Goal: Task Accomplishment & Management: Complete application form

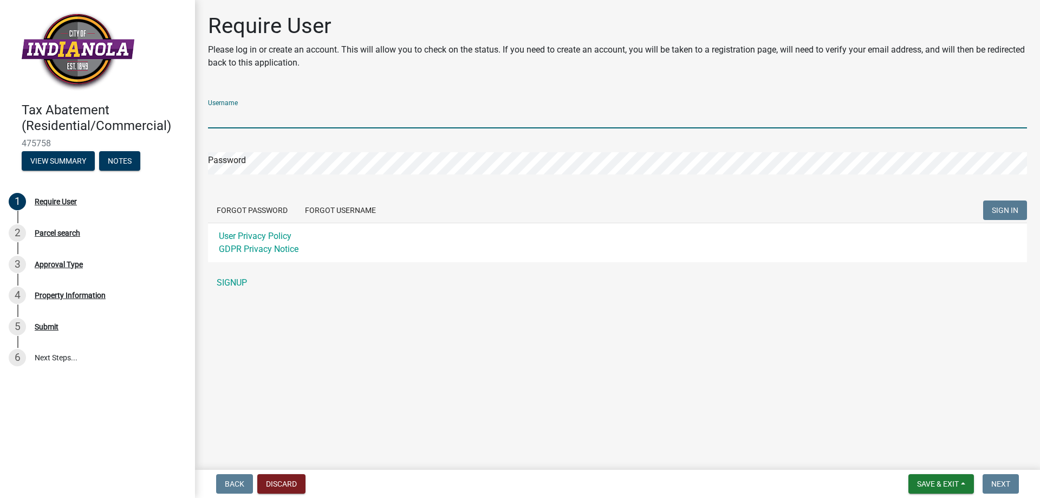
click at [339, 118] on input "Username" at bounding box center [617, 117] width 819 height 22
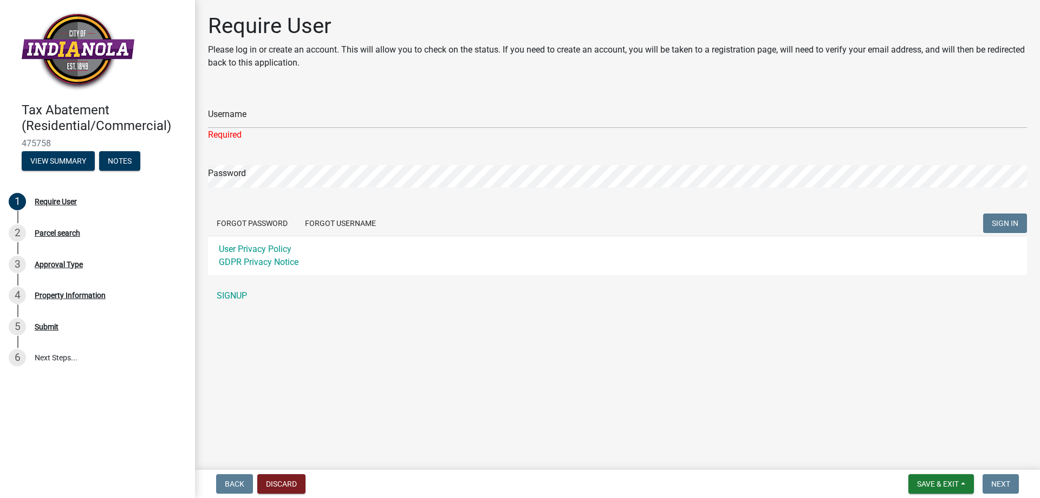
click at [436, 150] on form "Username Required Password Forgot Password Forgot Username SIGN IN User Privacy…" at bounding box center [617, 183] width 819 height 184
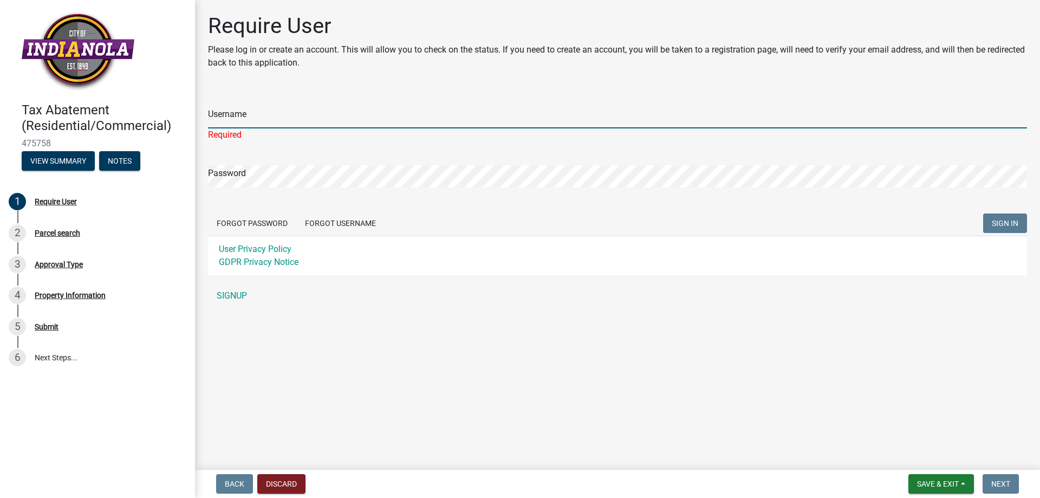
click at [444, 118] on input "Username" at bounding box center [617, 117] width 819 height 22
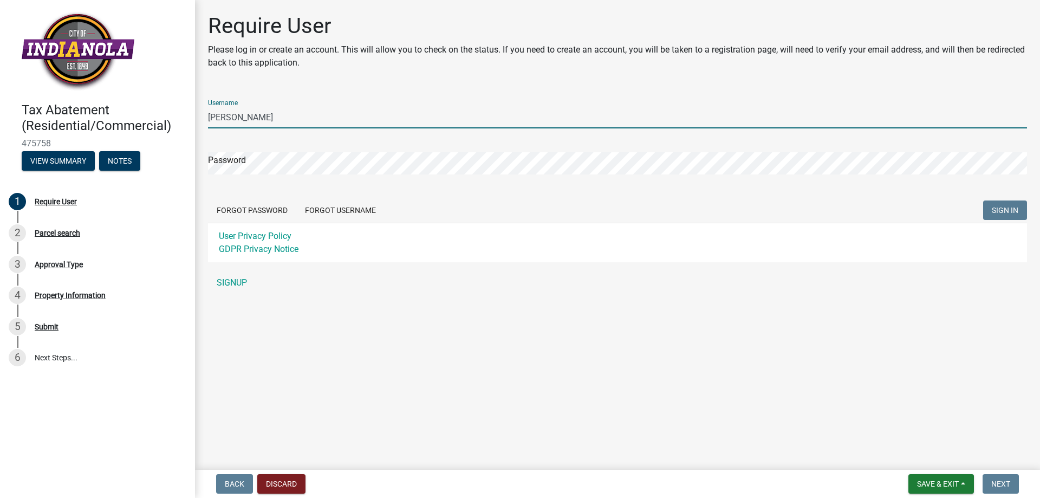
type input "[PERSON_NAME]"
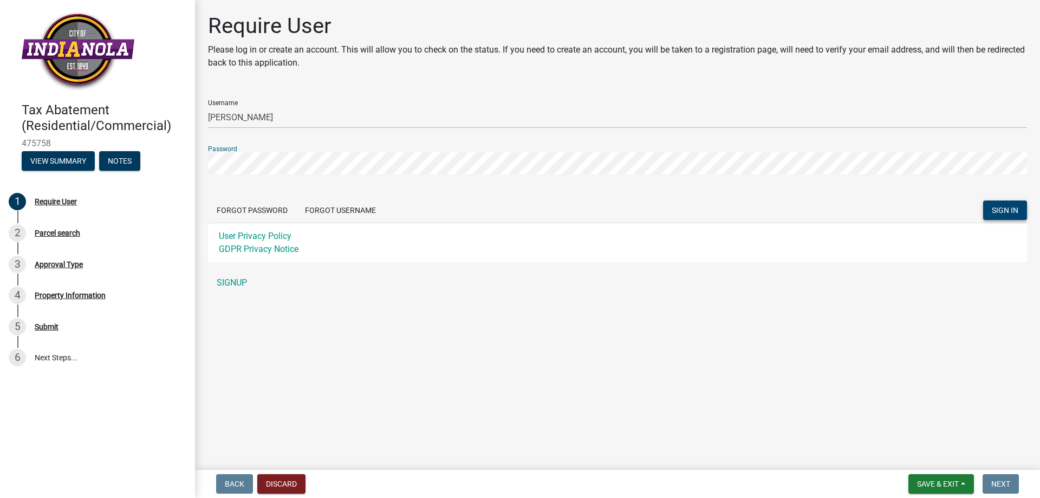
click at [1003, 212] on span "SIGN IN" at bounding box center [1005, 210] width 27 height 9
click at [55, 201] on div "Require User" at bounding box center [56, 202] width 42 height 8
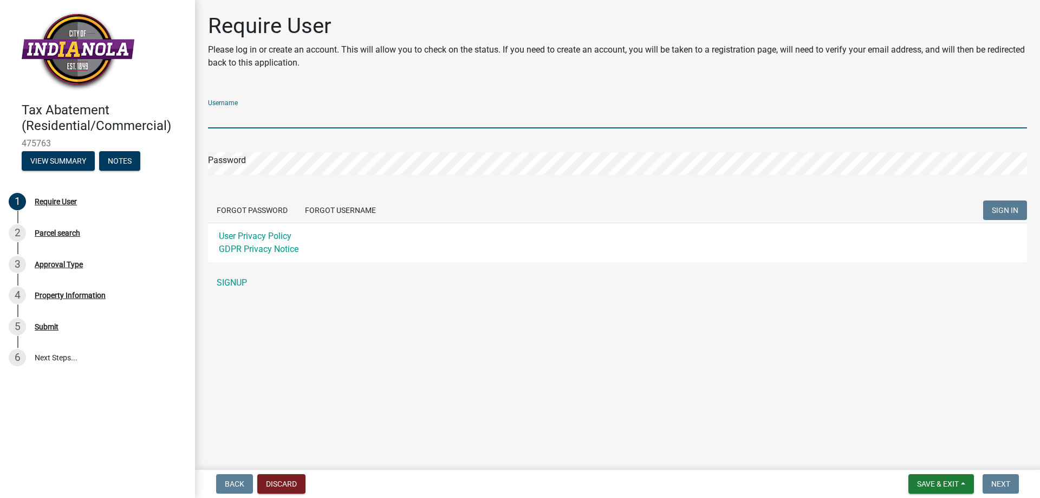
click at [276, 109] on input "Username" at bounding box center [617, 117] width 819 height 22
type input "[PERSON_NAME]"
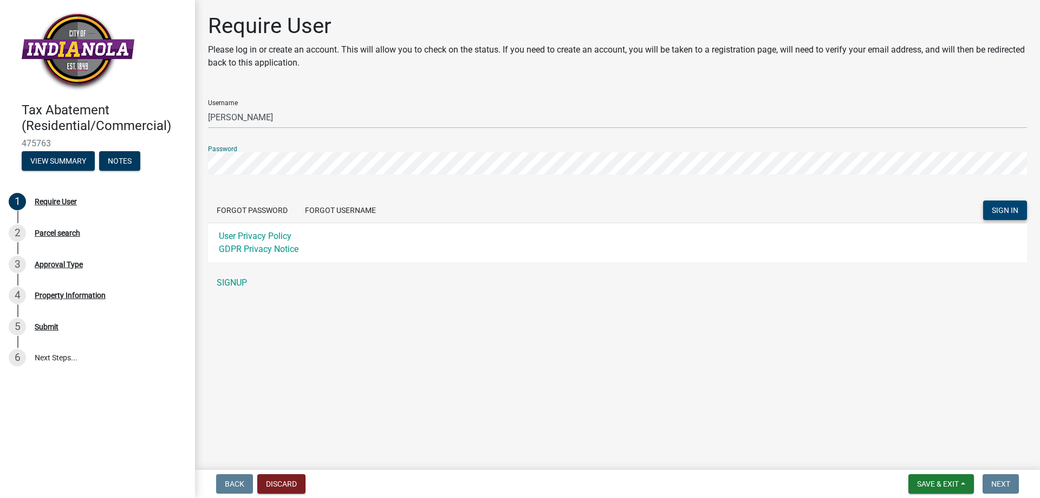
click at [1010, 208] on span "SIGN IN" at bounding box center [1005, 210] width 27 height 9
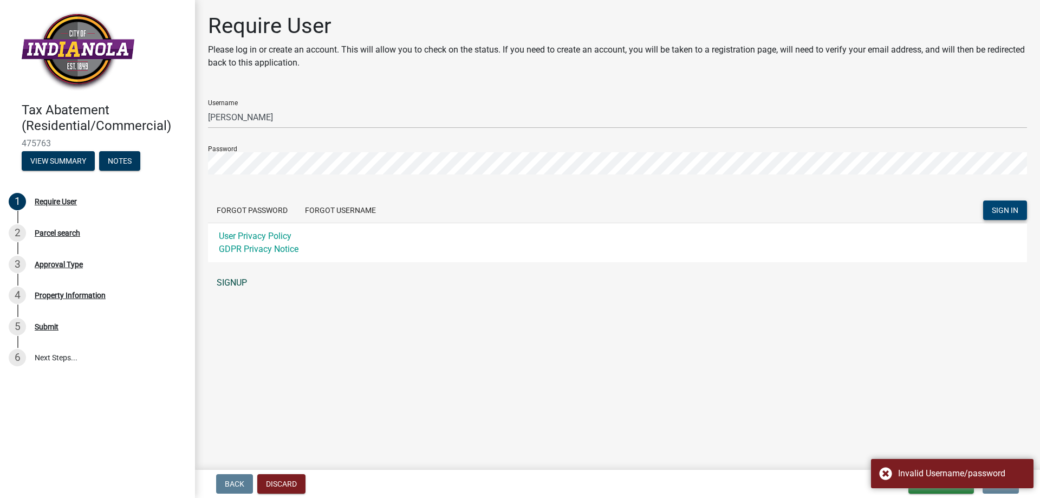
click at [226, 279] on link "SIGNUP" at bounding box center [617, 283] width 819 height 22
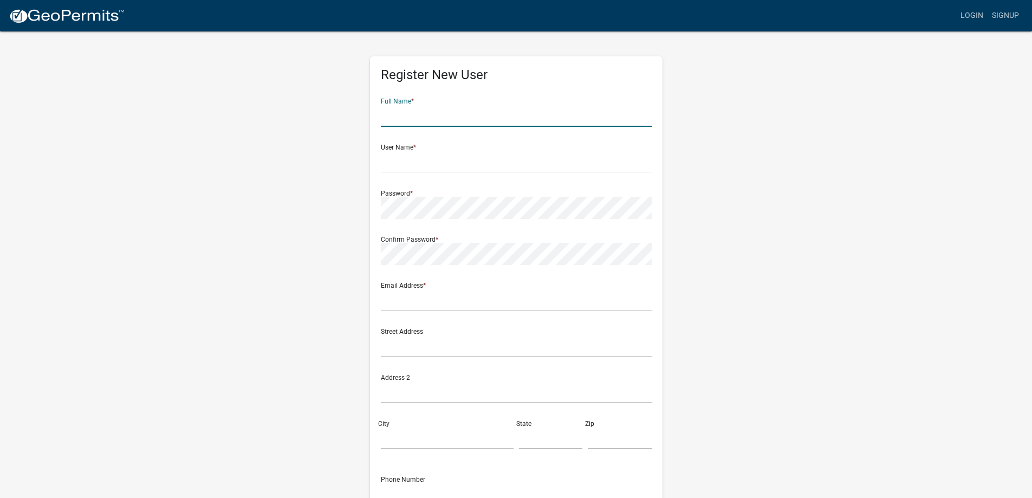
click at [445, 114] on input "text" at bounding box center [516, 116] width 271 height 22
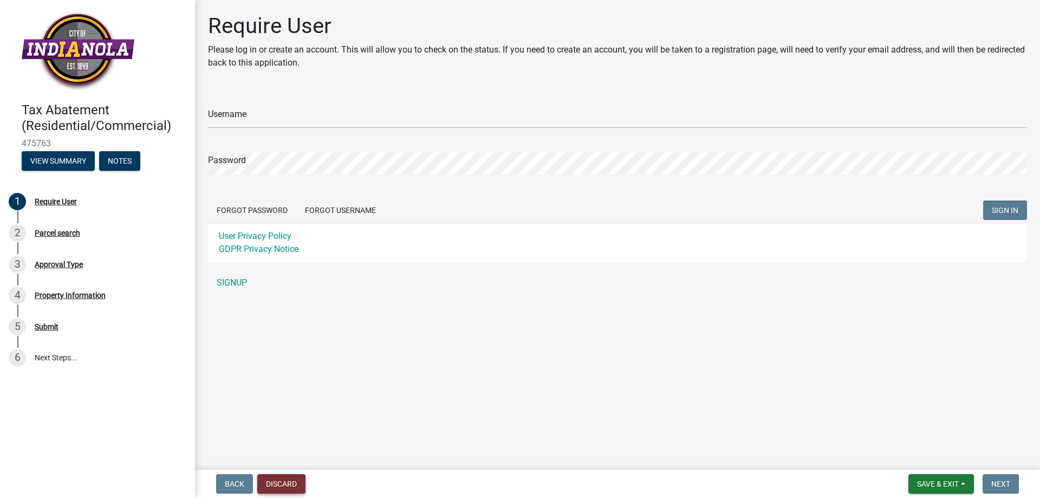
click at [294, 477] on button "Discard" at bounding box center [281, 484] width 48 height 20
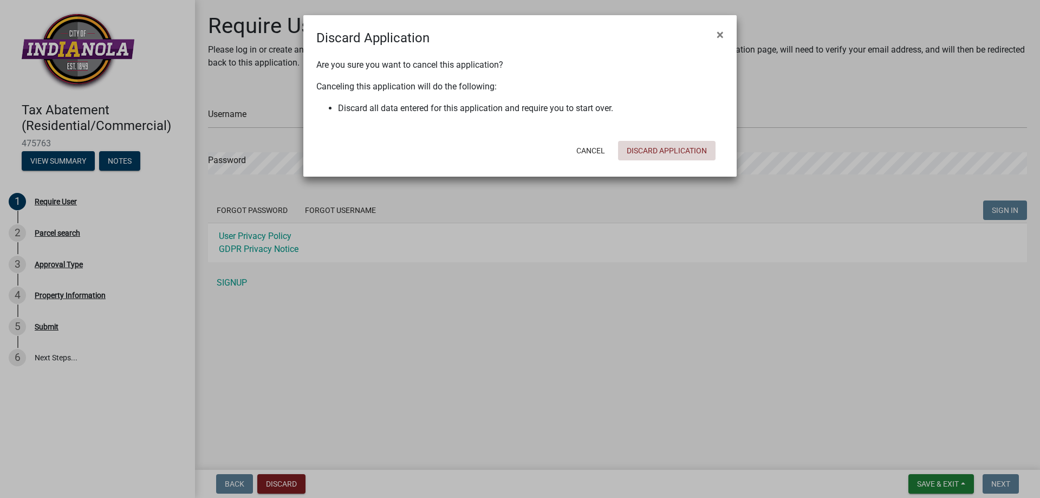
click at [666, 151] on button "Discard Application" at bounding box center [667, 151] width 98 height 20
